Goal: Task Accomplishment & Management: Complete application form

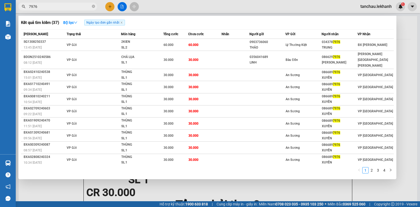
click at [109, 5] on div at bounding box center [210, 103] width 420 height 207
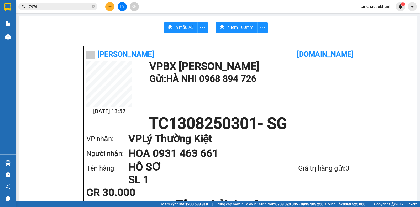
click at [109, 4] on button at bounding box center [109, 6] width 9 height 9
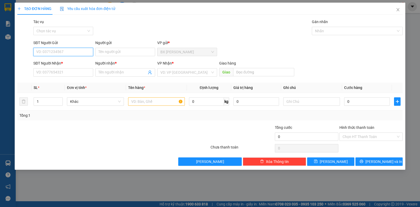
drag, startPoint x: 83, startPoint y: 55, endPoint x: 117, endPoint y: 79, distance: 41.6
click at [84, 55] on input "SĐT Người Gửi" at bounding box center [63, 52] width 60 height 8
click at [74, 63] on div "0939663996 - ANH THIỆN" at bounding box center [62, 63] width 53 height 6
type input "0939663996"
type input "ANH THIỆN"
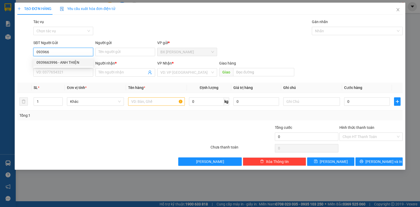
type input "0969091246"
type input "LÂM"
type input "30.000"
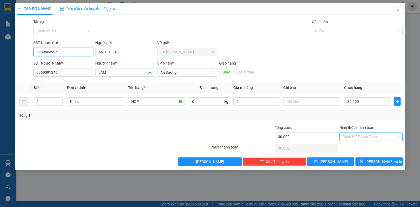
type input "0939663996"
click at [367, 136] on input "Hình thức thanh toán" at bounding box center [368, 137] width 53 height 8
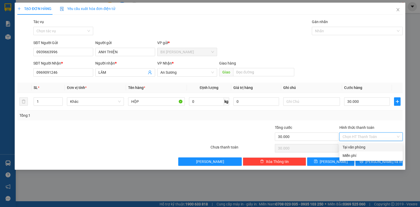
click at [352, 146] on div "Tại văn phòng" at bounding box center [370, 147] width 57 height 6
type input "0"
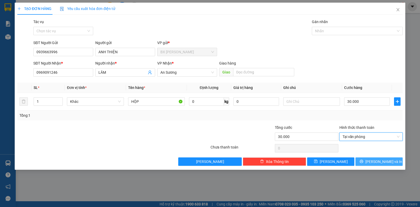
click at [375, 160] on span "[PERSON_NAME] và In" at bounding box center [383, 162] width 37 height 6
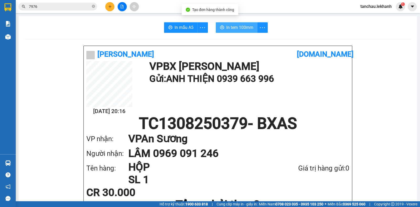
click at [241, 28] on span "In tem 100mm" at bounding box center [239, 27] width 27 height 7
